Goal: Transaction & Acquisition: Purchase product/service

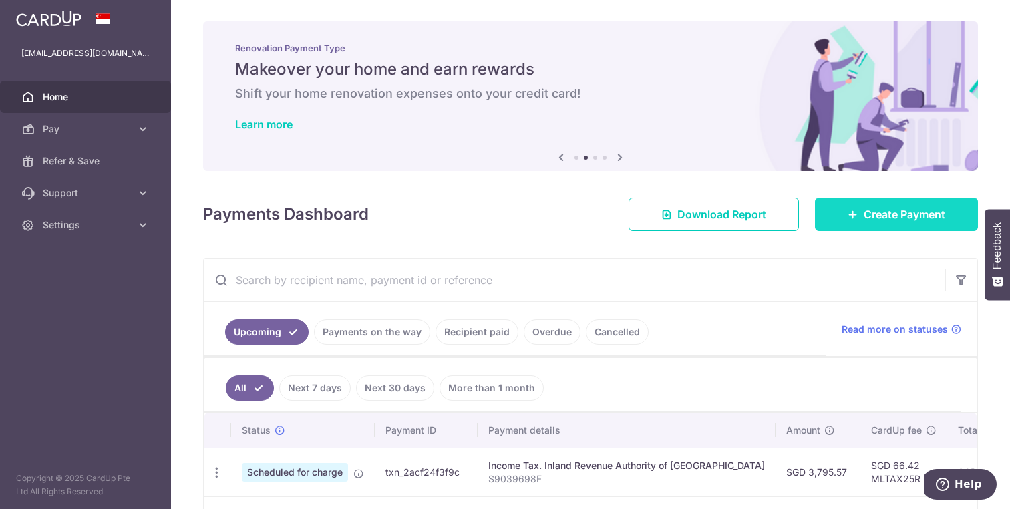
click at [834, 210] on link "Create Payment" at bounding box center [896, 214] width 163 height 33
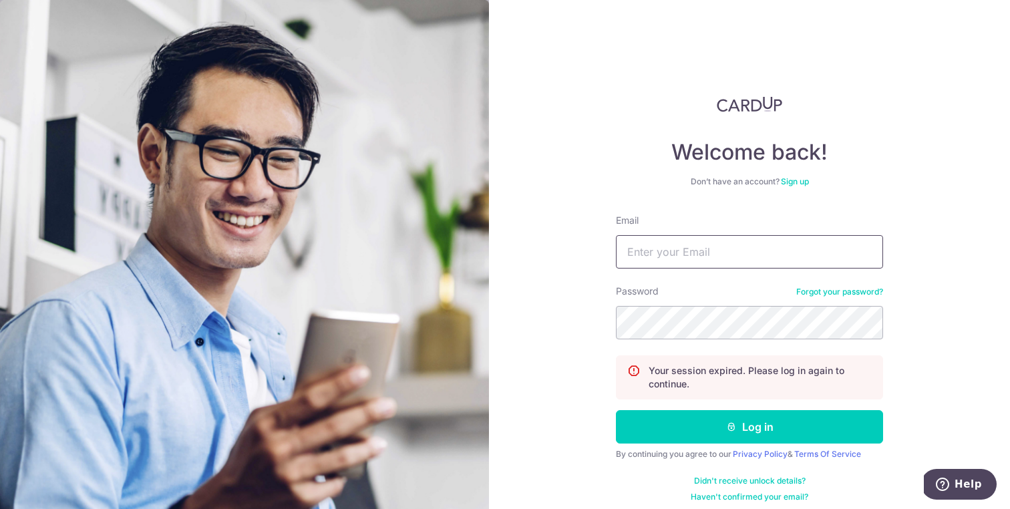
click at [684, 260] on input "Email" at bounding box center [749, 251] width 267 height 33
type input "[EMAIL_ADDRESS][DOMAIN_NAME]"
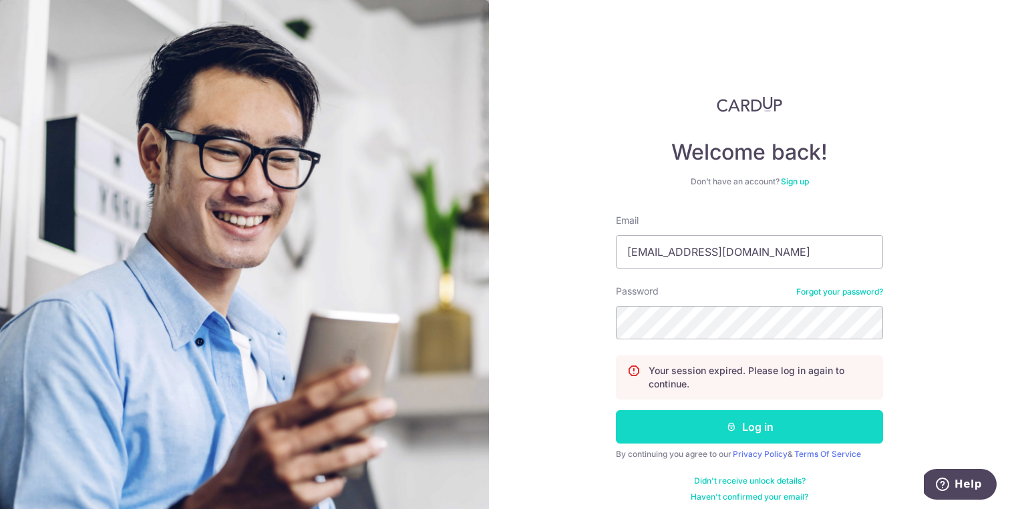
click at [716, 430] on button "Log in" at bounding box center [749, 426] width 267 height 33
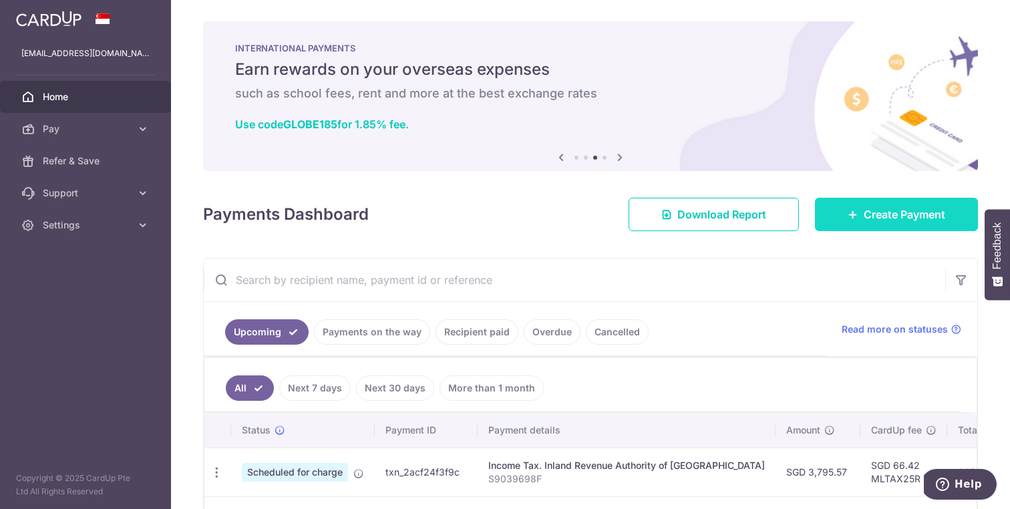
click at [848, 207] on link "Create Payment" at bounding box center [896, 214] width 163 height 33
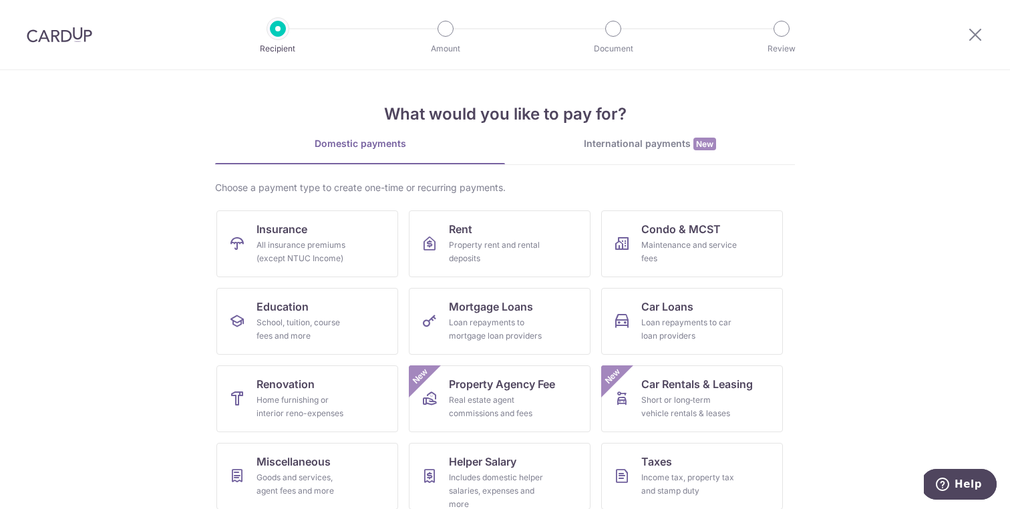
click at [698, 144] on span "New" at bounding box center [705, 144] width 23 height 13
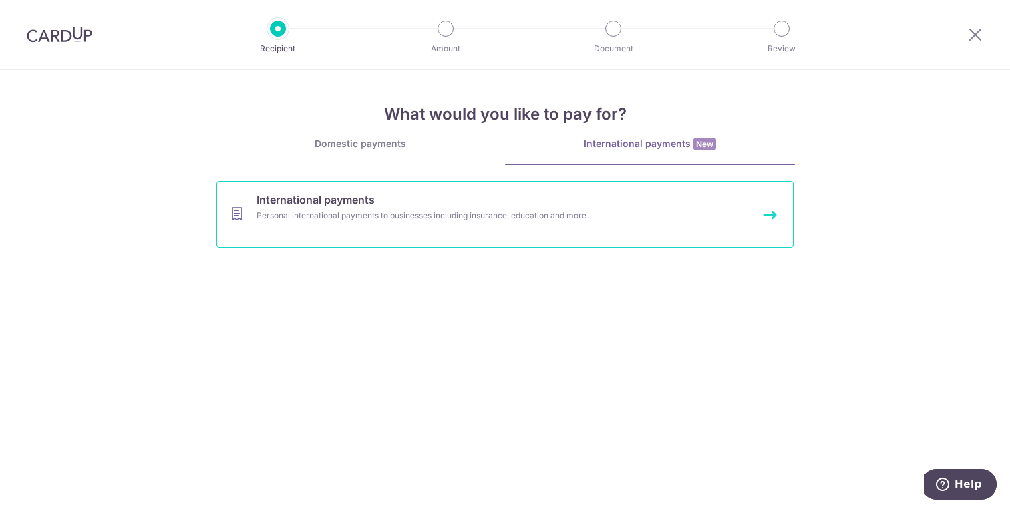
click at [355, 206] on span "International payments" at bounding box center [316, 200] width 118 height 16
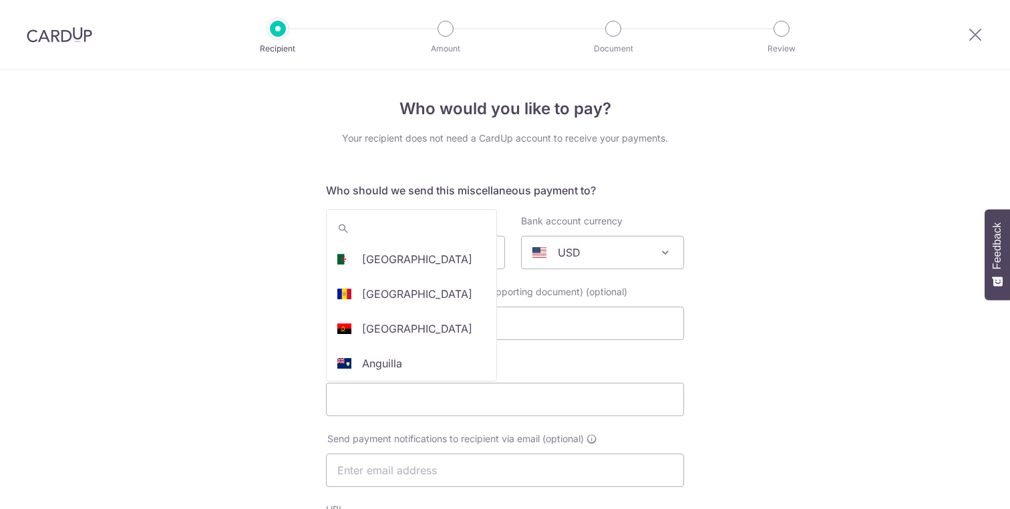
select select
click at [416, 245] on p "United States" at bounding box center [417, 253] width 110 height 16
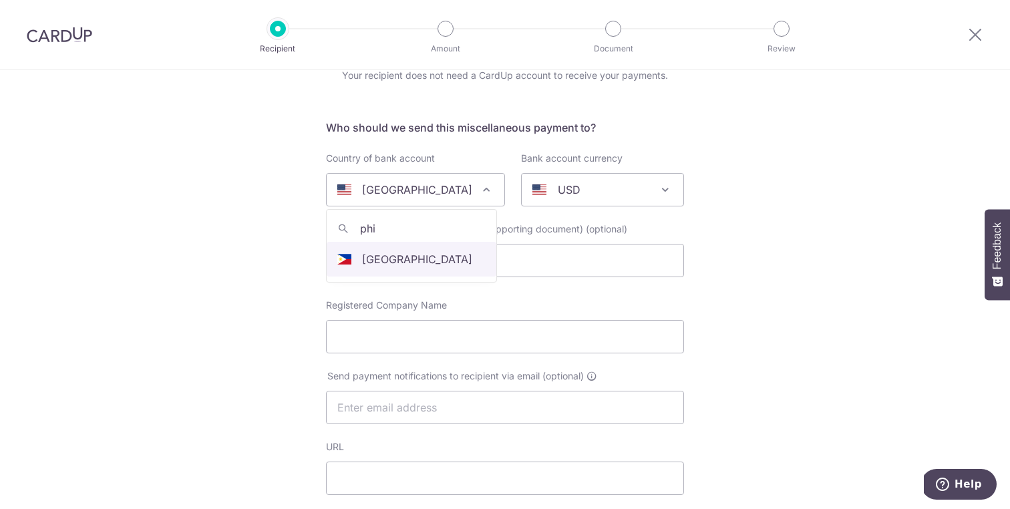
type input "phi"
select select "178"
select select "Philippines"
select select
click at [571, 187] on p "AUD" at bounding box center [569, 190] width 23 height 16
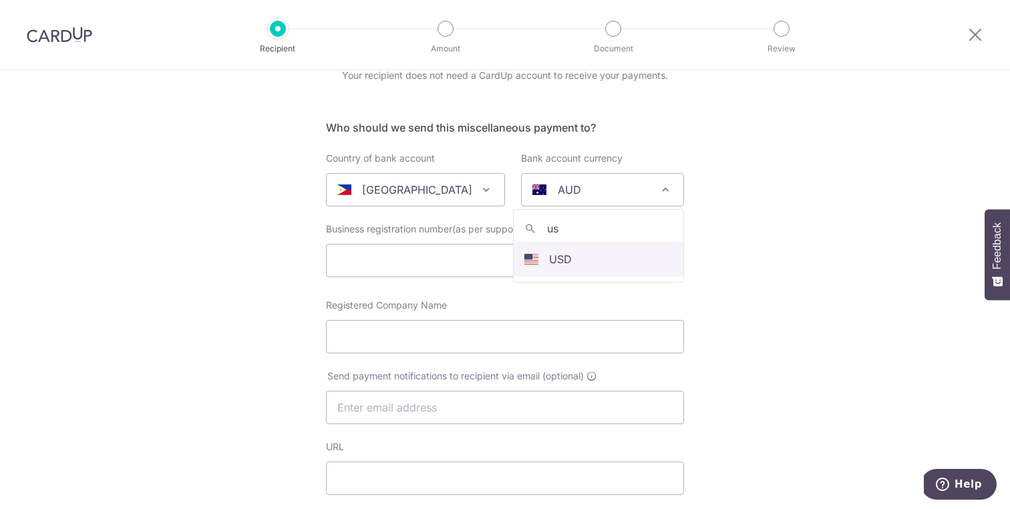
type input "usd"
click at [430, 260] on input "text" at bounding box center [505, 260] width 358 height 33
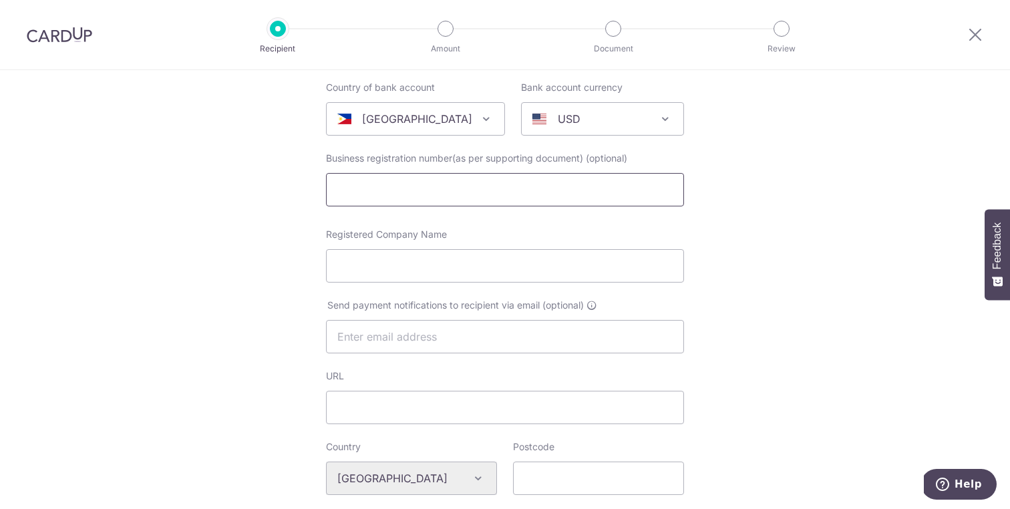
scroll to position [140, 0]
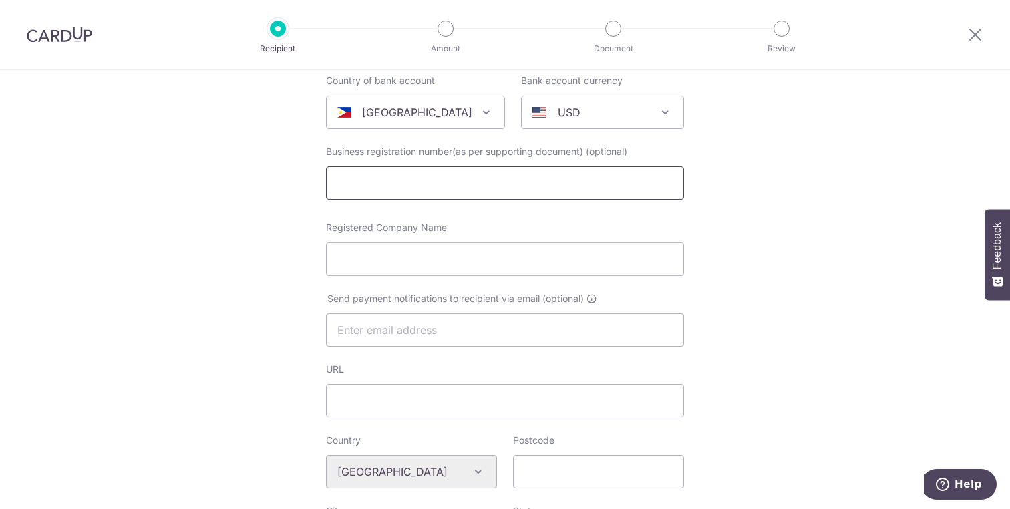
paste input "TAO LOSTBOYS, INC."
type input "TAO LOSTBOYS, INC."
click at [410, 248] on input "Registered Company Name" at bounding box center [505, 259] width 358 height 33
paste input "TAO LOSTBOYS, INC."
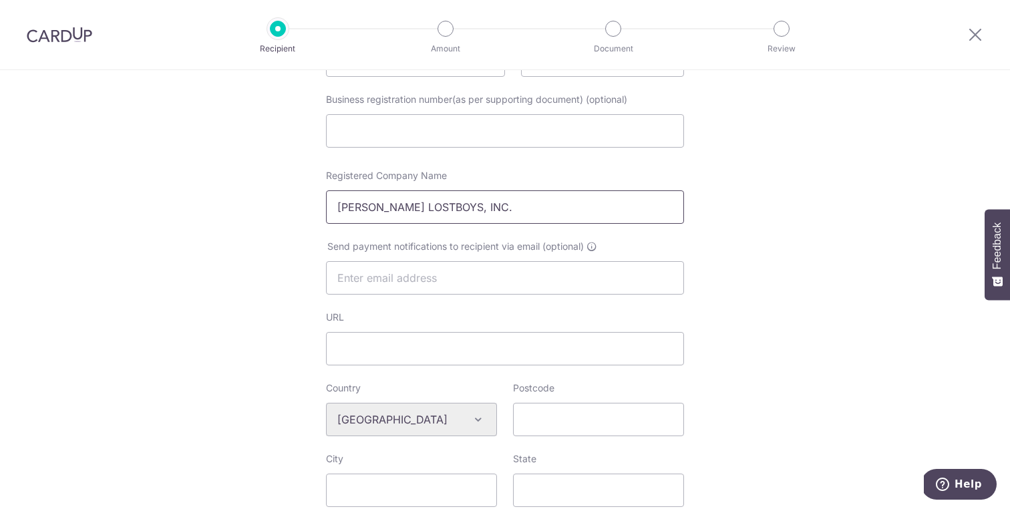
scroll to position [210, 0]
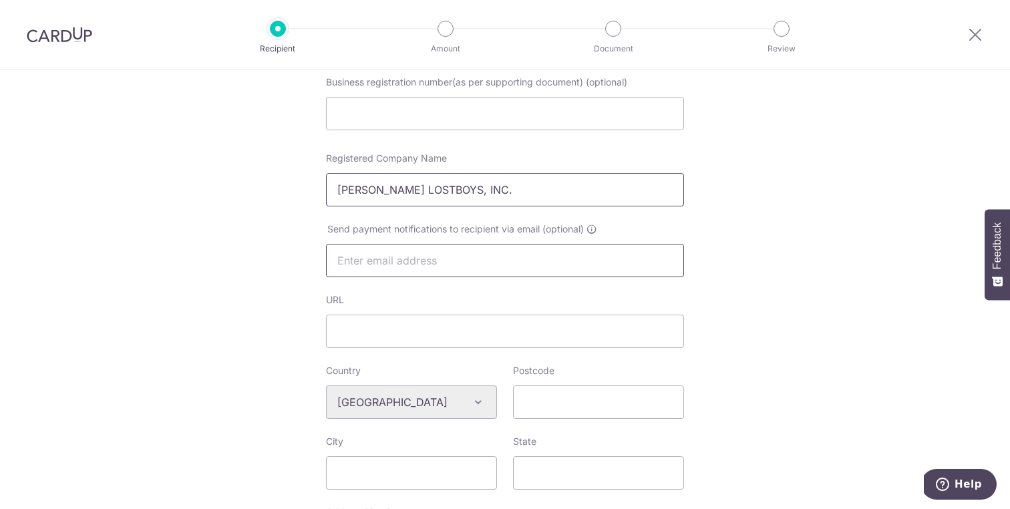
type input "TAO LOSTBOYS, INC."
click at [439, 256] on input "text" at bounding box center [505, 260] width 358 height 33
paste input "info@taophilippines.com"
type input "info@taophilippines.com"
click at [413, 329] on input "URL" at bounding box center [505, 331] width 358 height 33
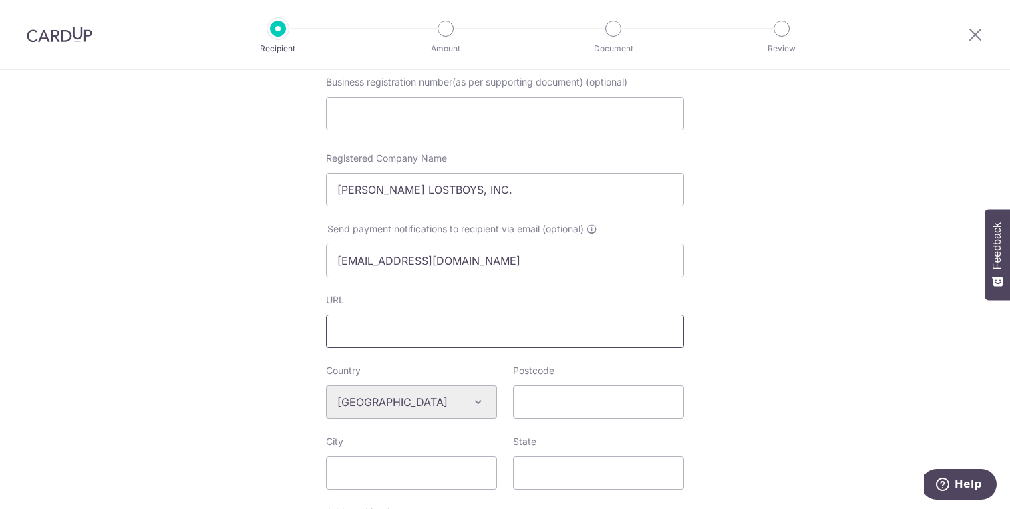
click at [405, 326] on input "URL" at bounding box center [505, 331] width 358 height 33
paste input "https://www.taophilippines.com/"
type input "https://www.taophilippines.com/"
click at [570, 390] on input "Postcode" at bounding box center [598, 402] width 171 height 33
paste input "5313"
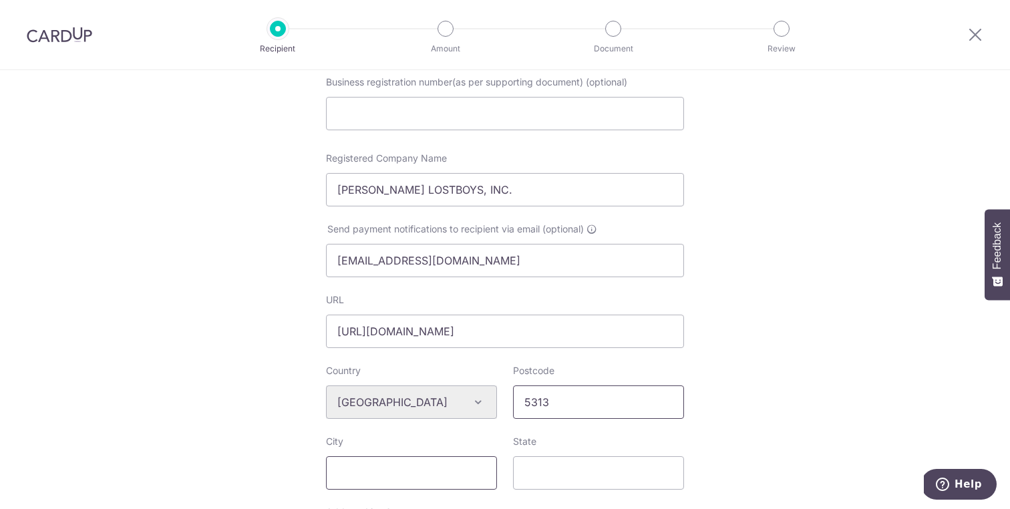
type input "5313"
click at [375, 475] on input "City" at bounding box center [411, 472] width 171 height 33
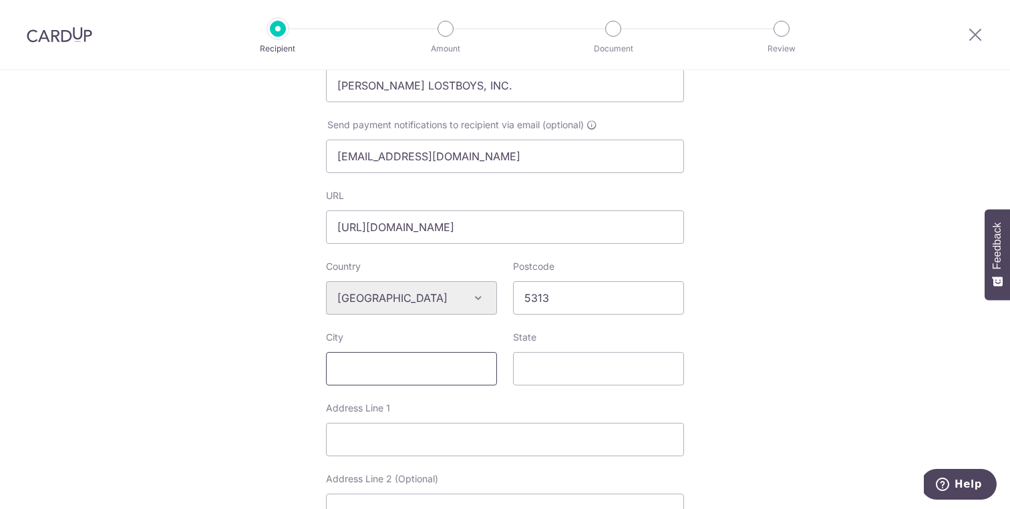
scroll to position [333, 0]
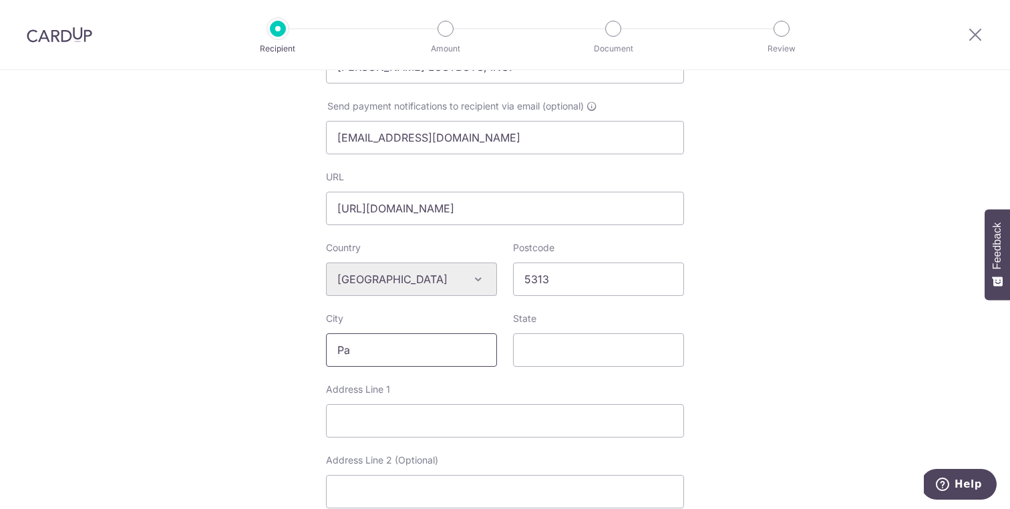
type input "P"
type input "El Nido"
type input "Palawan"
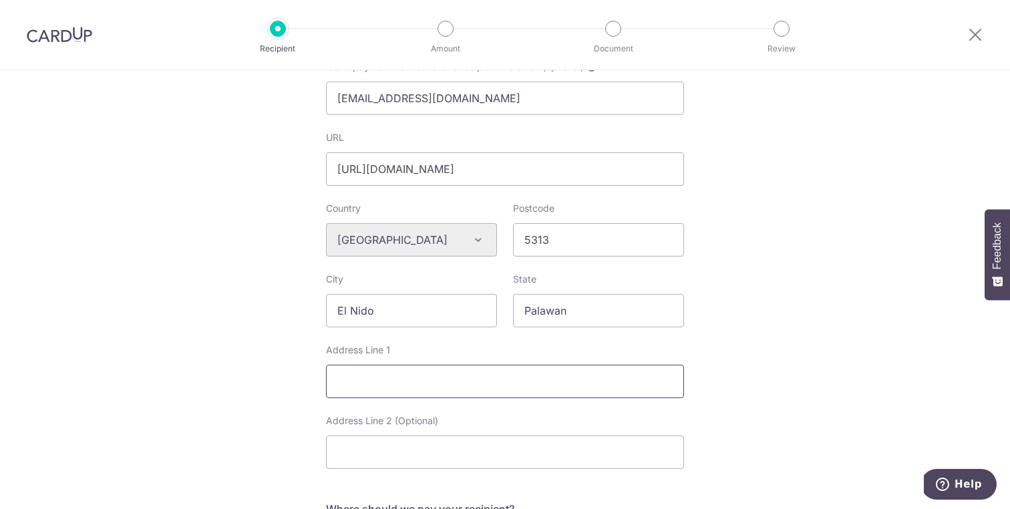
scroll to position [379, 0]
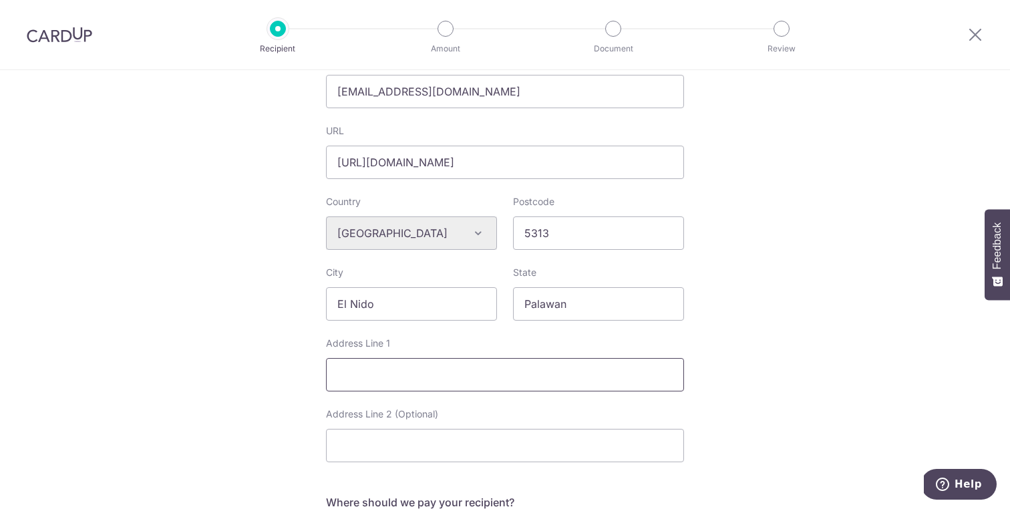
click at [402, 377] on input "Address Line 1" at bounding box center [505, 374] width 358 height 33
paste input "Buena Suerte, El Nido, Palawan, 5313"
type input "Buena Suerte, El Nido, Palawan, 5313"
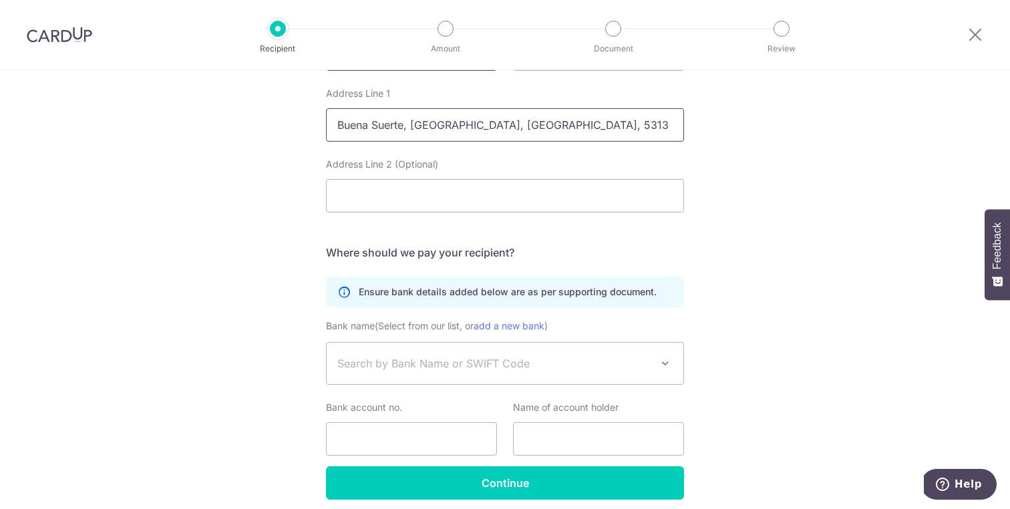
scroll to position [649, 0]
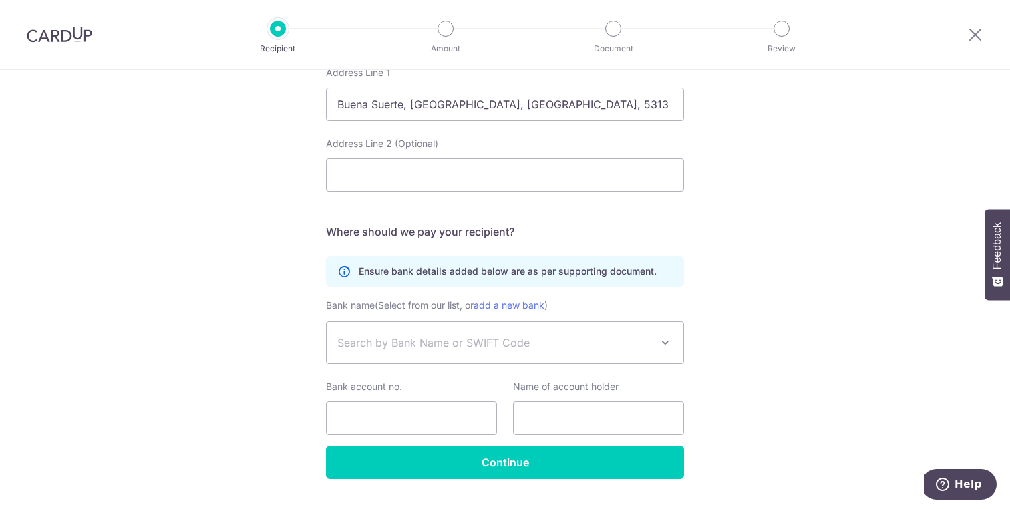
click at [482, 362] on span "Search by Bank Name or SWIFT Code" at bounding box center [505, 342] width 357 height 41
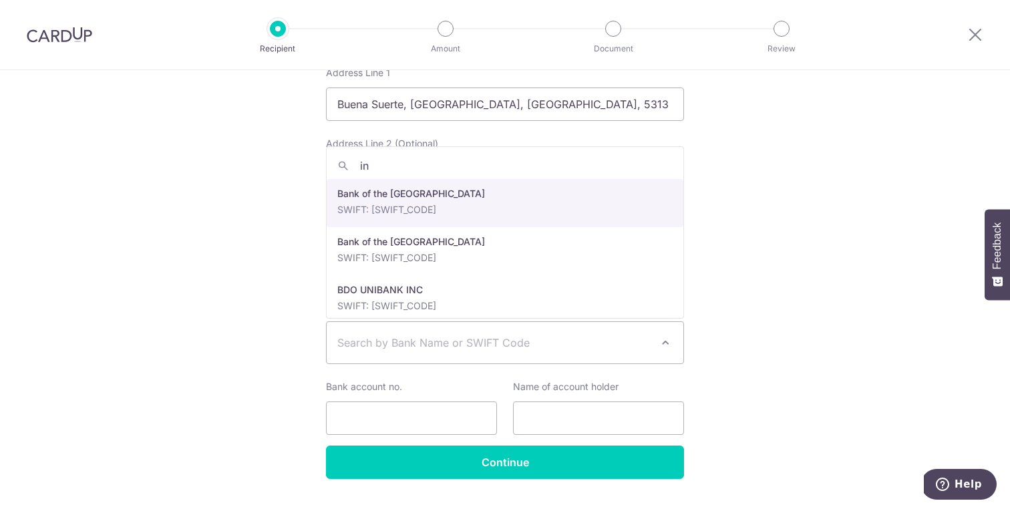
type input "i"
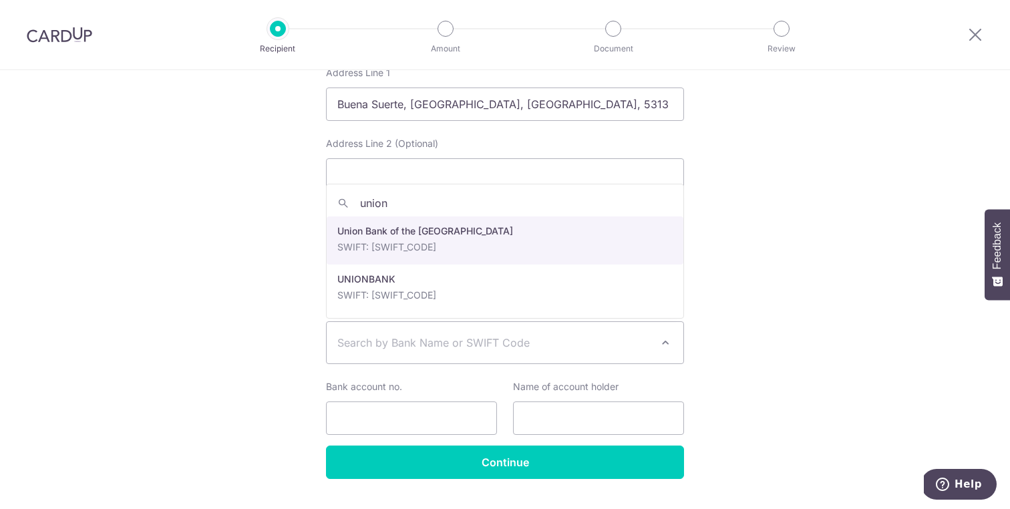
type input "union"
select select "22428"
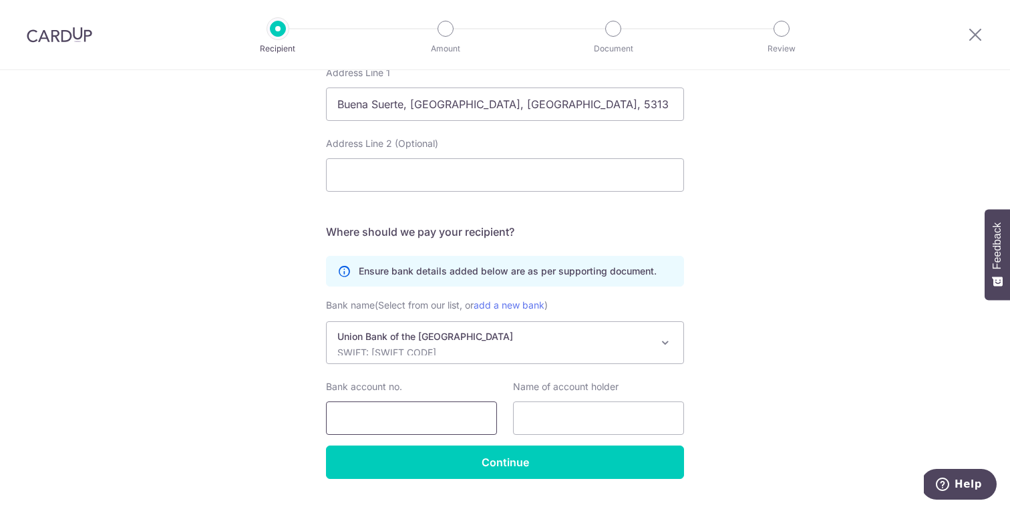
click at [440, 414] on input "Bank account no." at bounding box center [411, 418] width 171 height 33
paste input "130130003325"
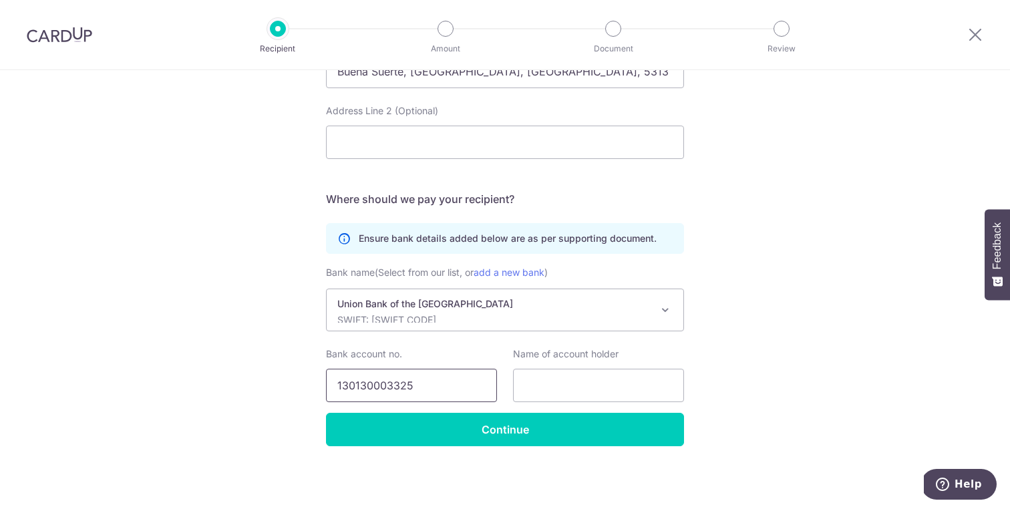
type input "130130003325"
click at [605, 384] on input "text" at bounding box center [598, 385] width 171 height 33
paste input "TAO LOSTBOYS, INC."
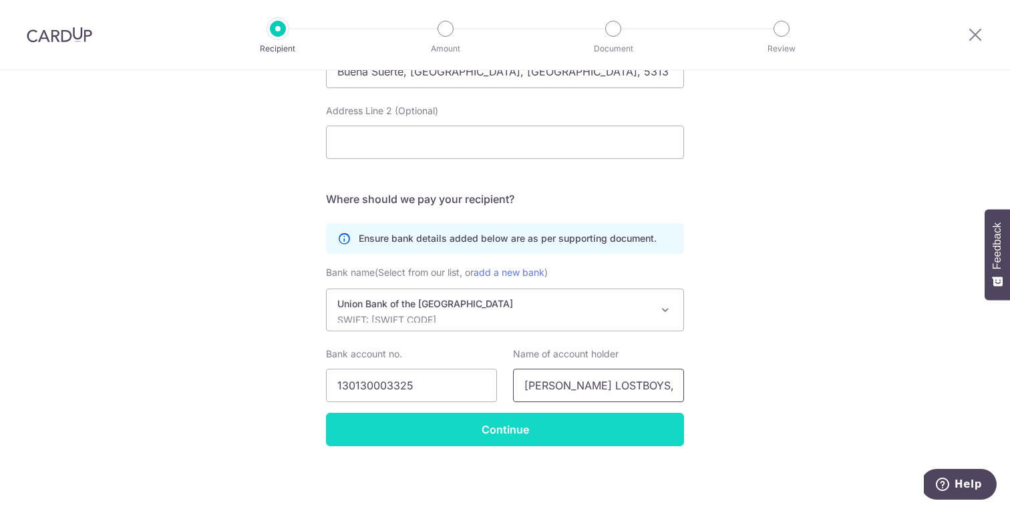
type input "TAO LOSTBOYS, INC."
click at [507, 418] on input "Continue" at bounding box center [505, 429] width 358 height 33
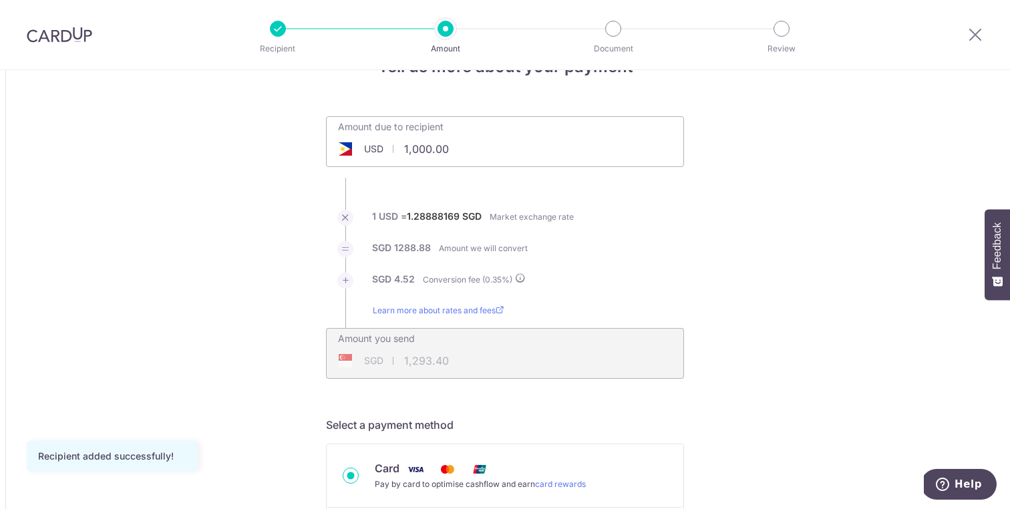
scroll to position [51, 0]
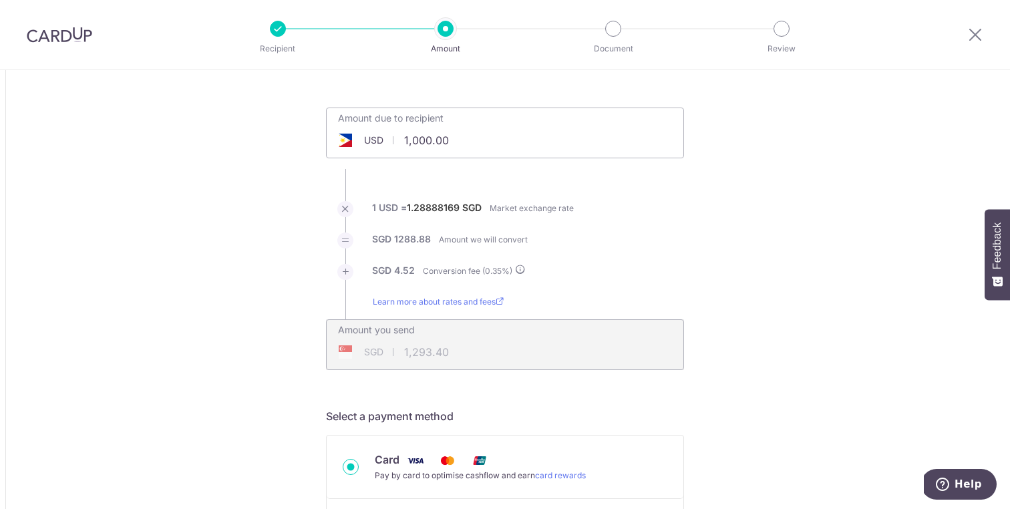
click at [458, 134] on input "1,000.00" at bounding box center [426, 140] width 198 height 31
type input "1"
type input "8,750.00"
type input "11,317.17"
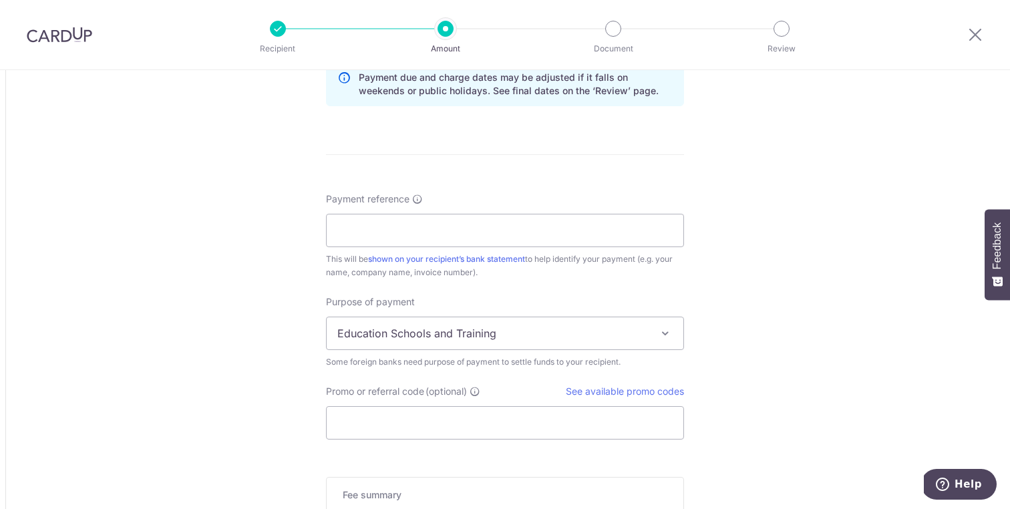
scroll to position [932, 0]
click at [407, 220] on input "Payment reference" at bounding box center [505, 228] width 358 height 33
type input "Kelson Ong"
click at [578, 335] on span "Education Schools and Training" at bounding box center [505, 332] width 357 height 32
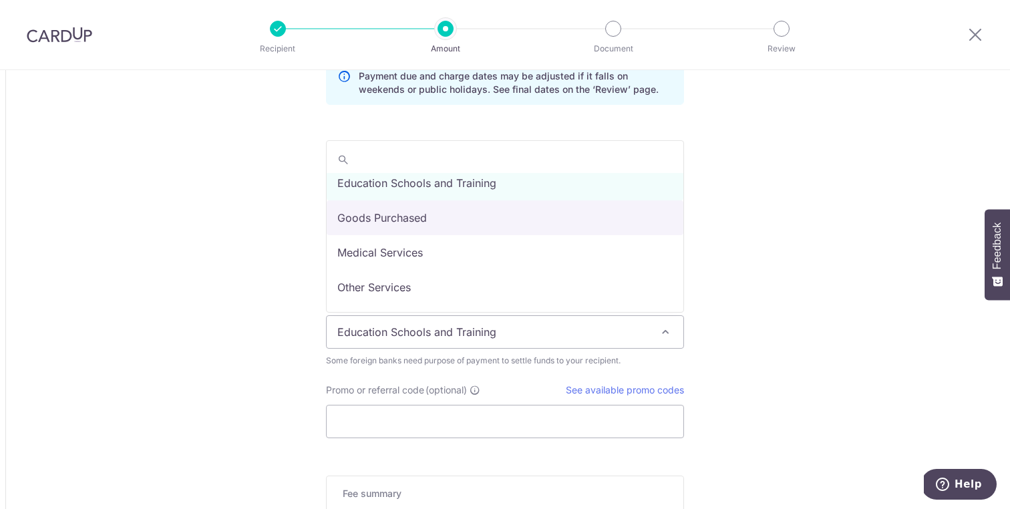
scroll to position [12, 0]
select select "Goods Purchased"
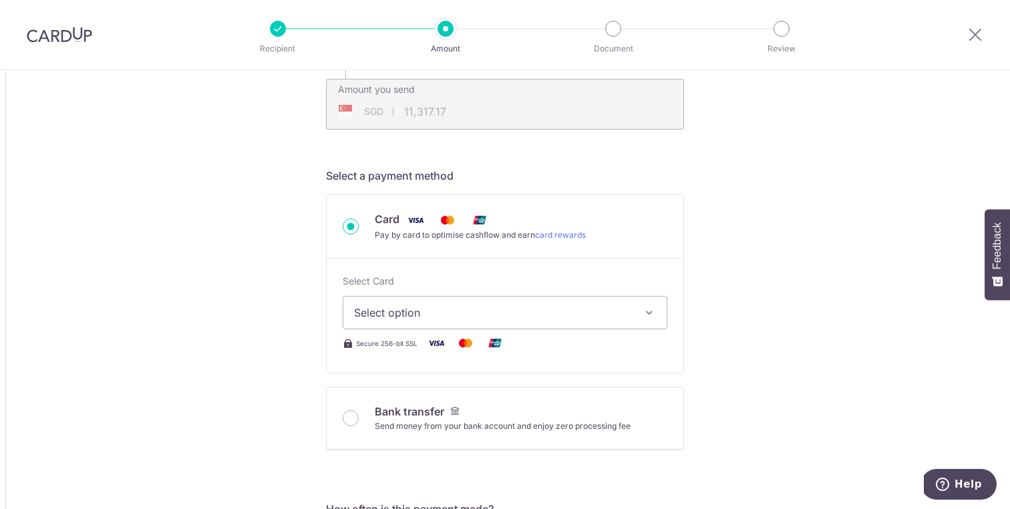
scroll to position [293, 0]
click at [463, 310] on span "Select option" at bounding box center [493, 311] width 278 height 16
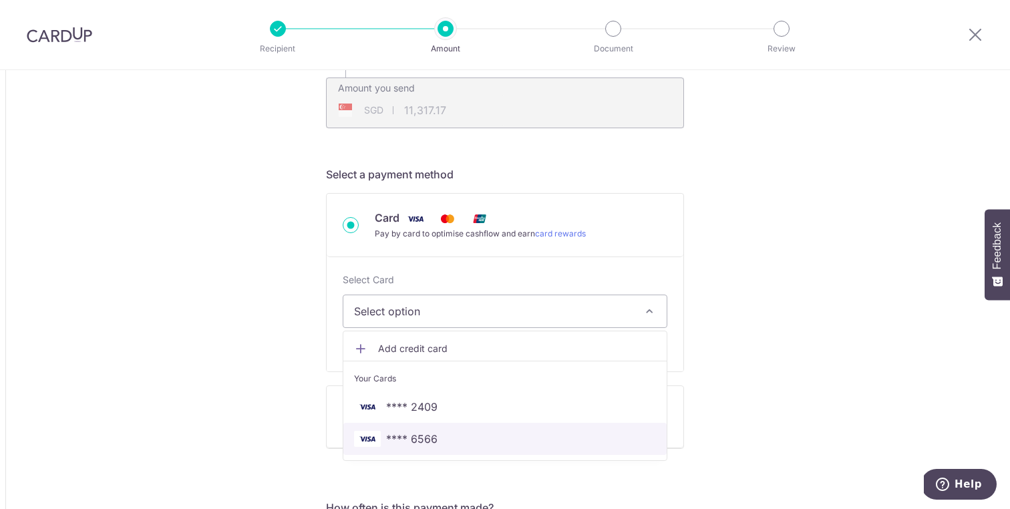
click at [434, 436] on span "**** 6566" at bounding box center [411, 439] width 51 height 16
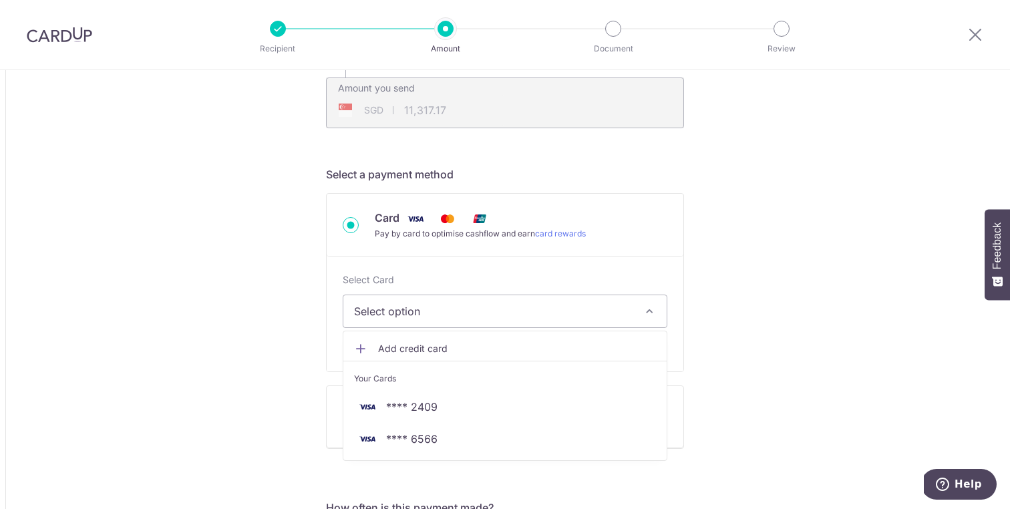
type input "8,750.00"
type input "11,317.36"
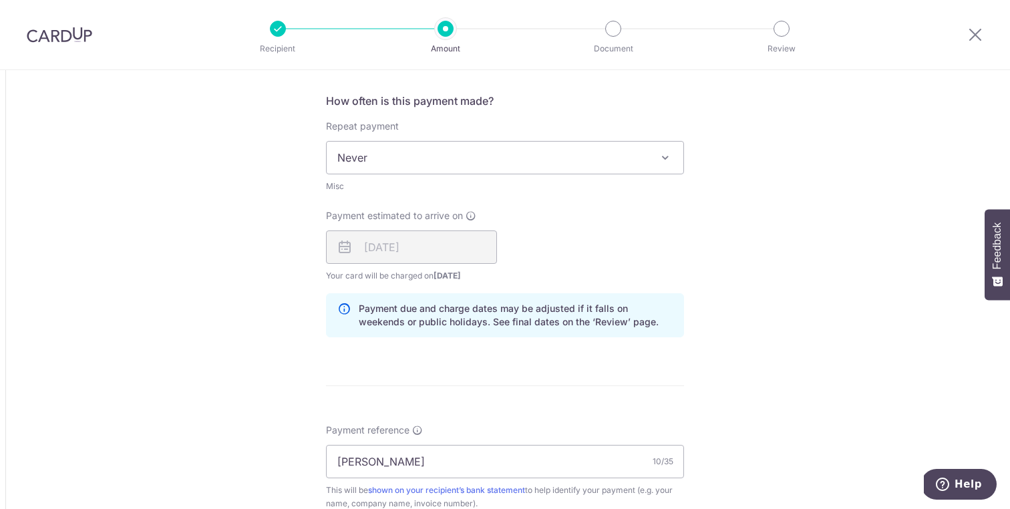
scroll to position [703, 0]
click at [398, 247] on div "10/09/2025" at bounding box center [411, 243] width 171 height 33
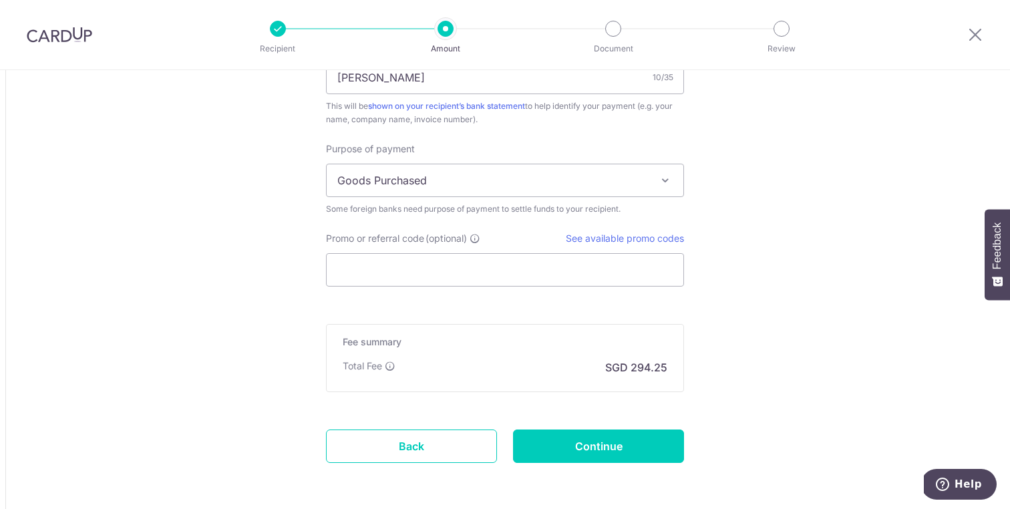
scroll to position [1085, 0]
click at [650, 231] on link "See available promo codes" at bounding box center [625, 236] width 118 height 11
click at [399, 266] on input "Promo or referral code (optional)" at bounding box center [505, 268] width 358 height 33
paste input "GLOBE185"
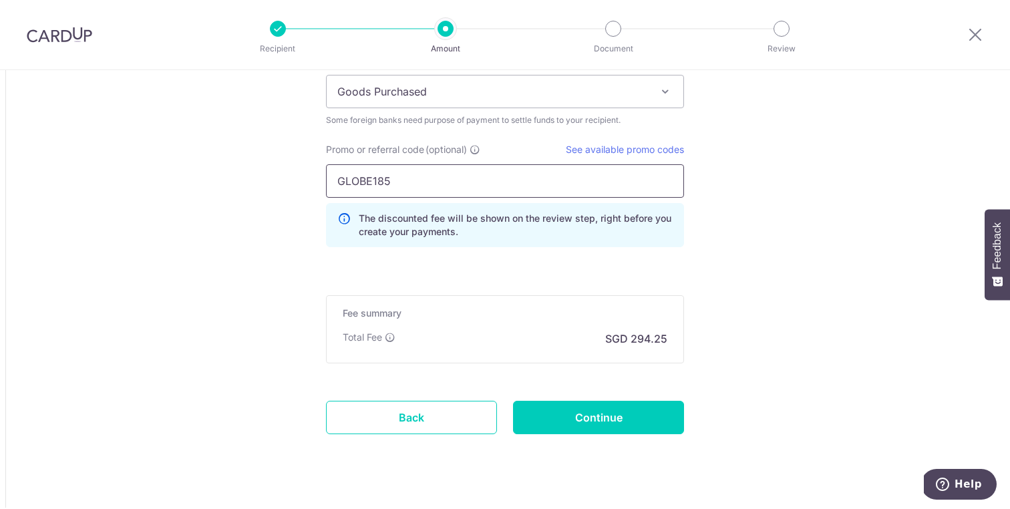
scroll to position [1176, 0]
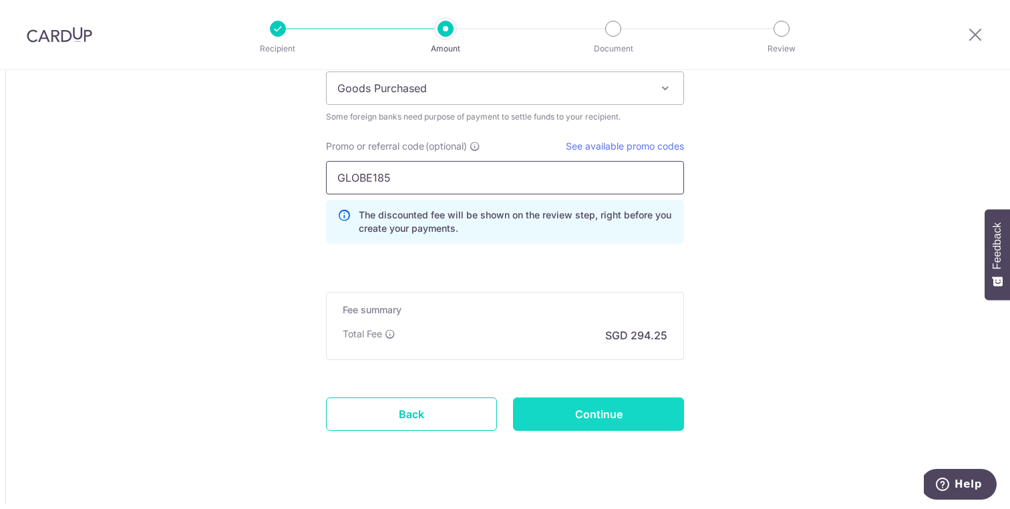
type input "GLOBE185"
click at [592, 420] on input "Continue" at bounding box center [598, 414] width 171 height 33
type input "Create Schedule"
